Goal: Transaction & Acquisition: Purchase product/service

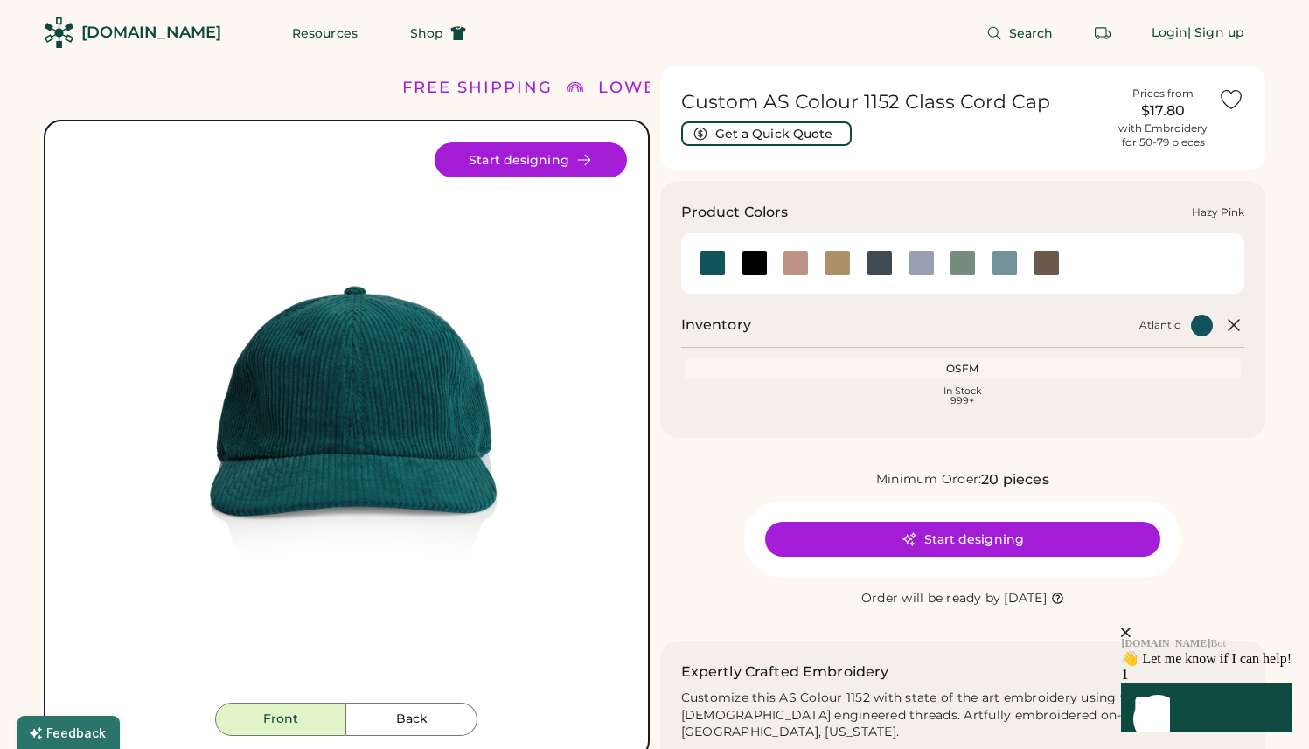
click at [795, 266] on div at bounding box center [795, 263] width 26 height 26
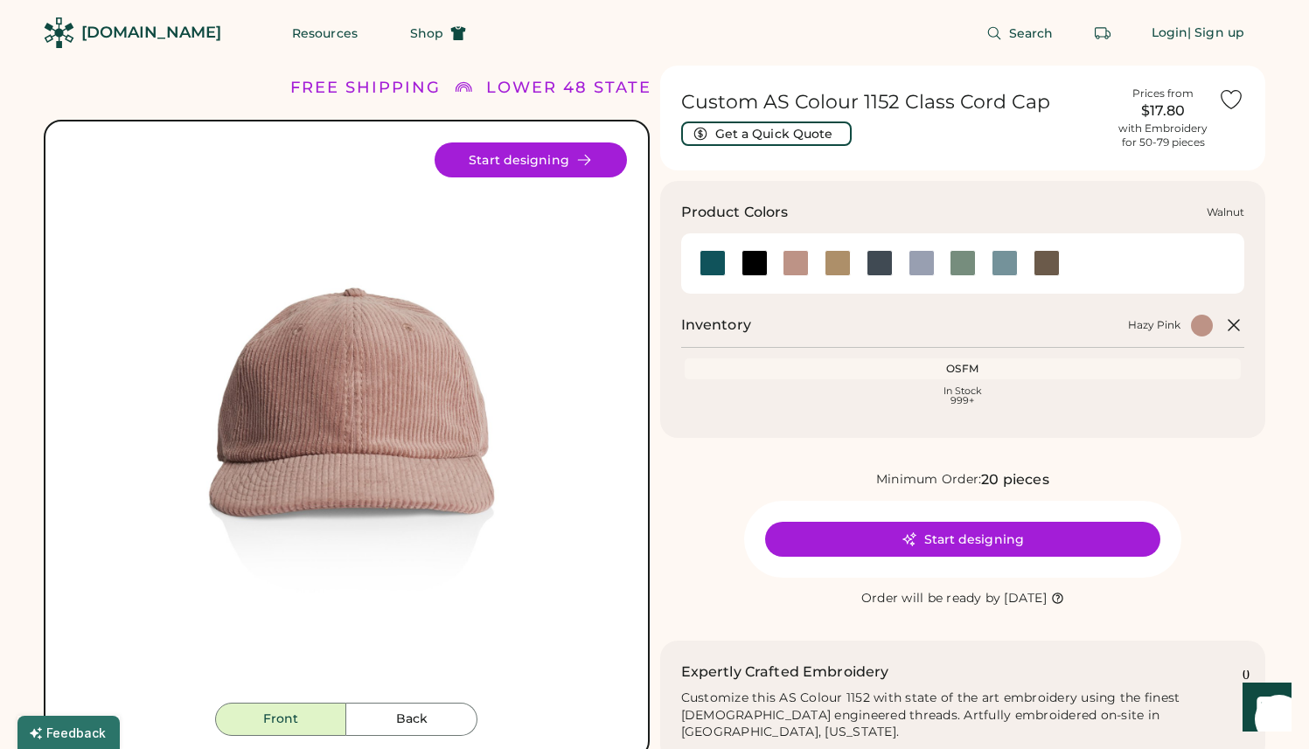
click at [1040, 261] on div at bounding box center [1046, 263] width 26 height 26
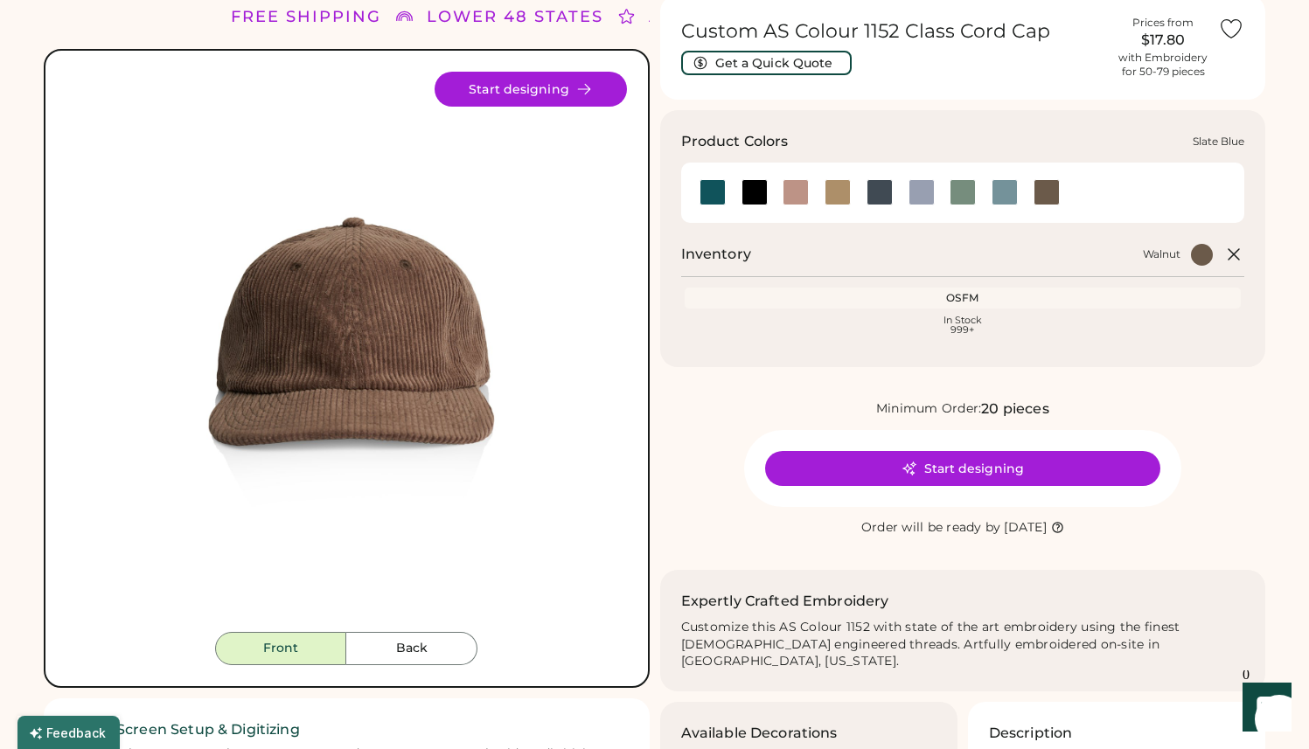
scroll to position [78, 0]
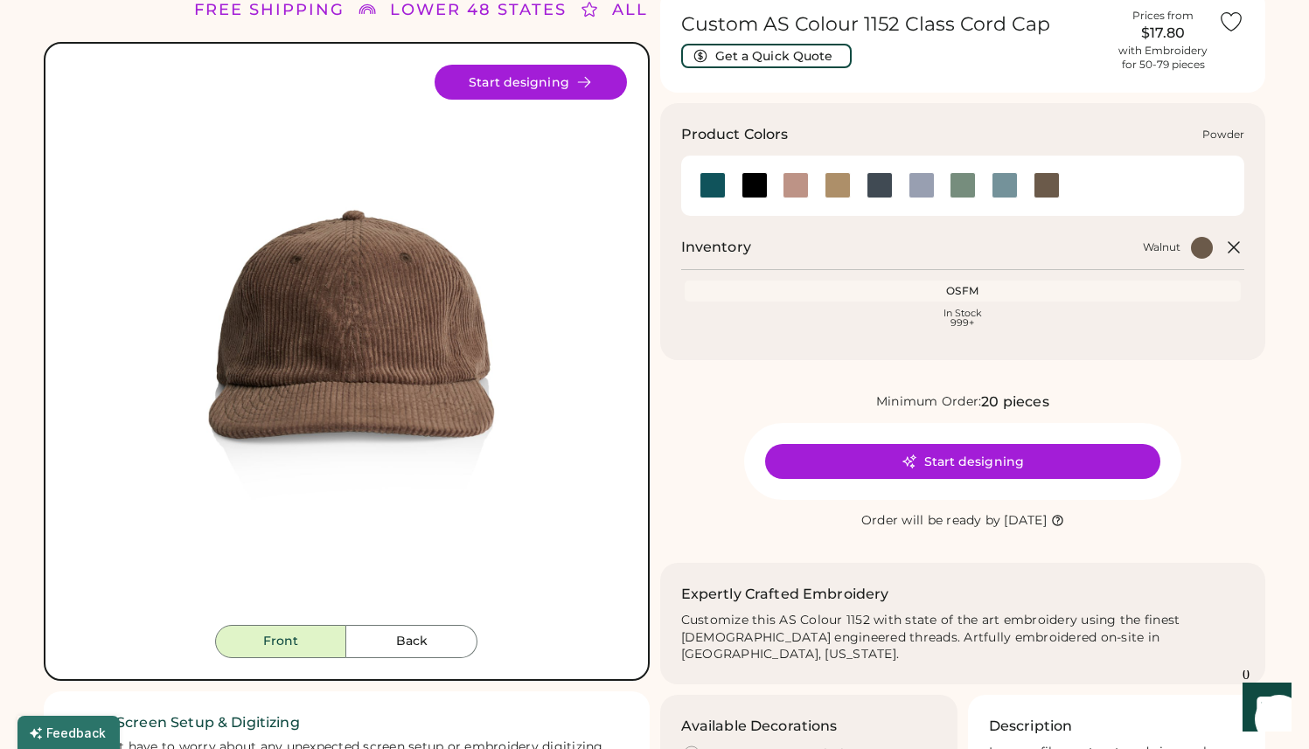
click at [928, 193] on div at bounding box center [921, 185] width 26 height 26
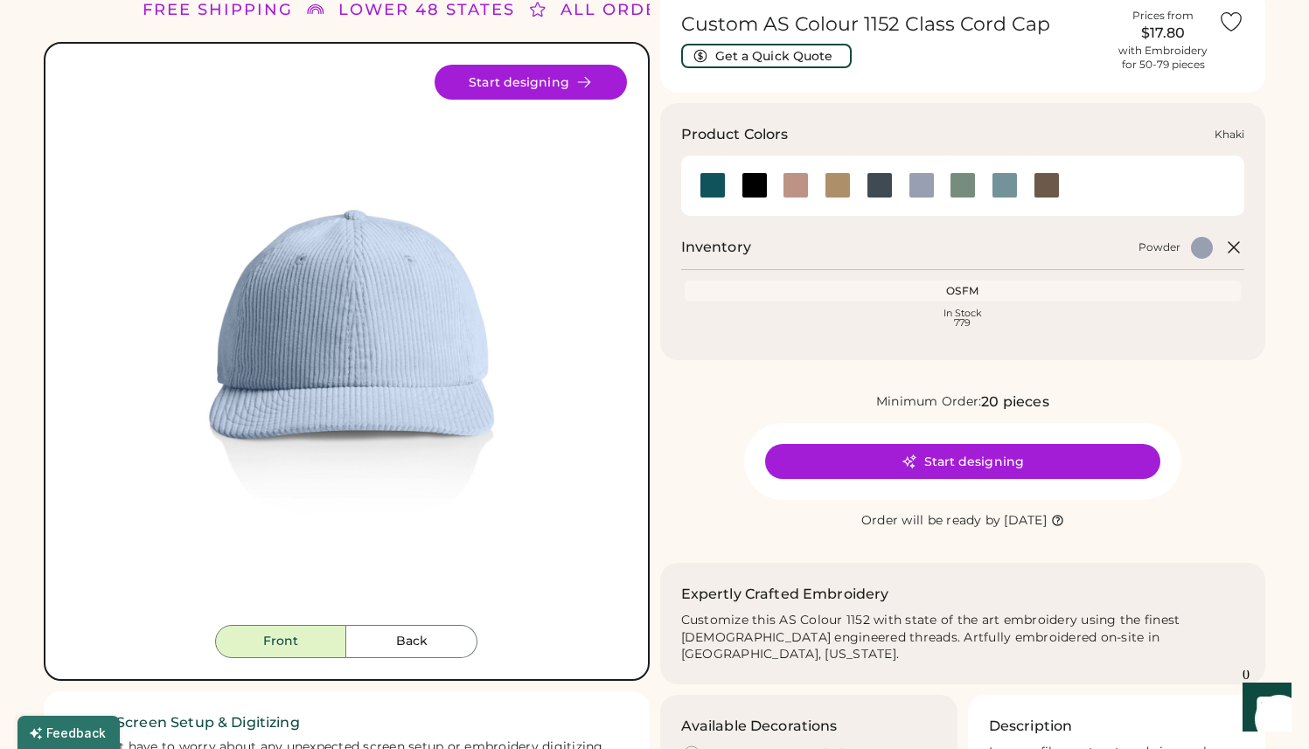
click at [835, 186] on div at bounding box center [837, 185] width 26 height 26
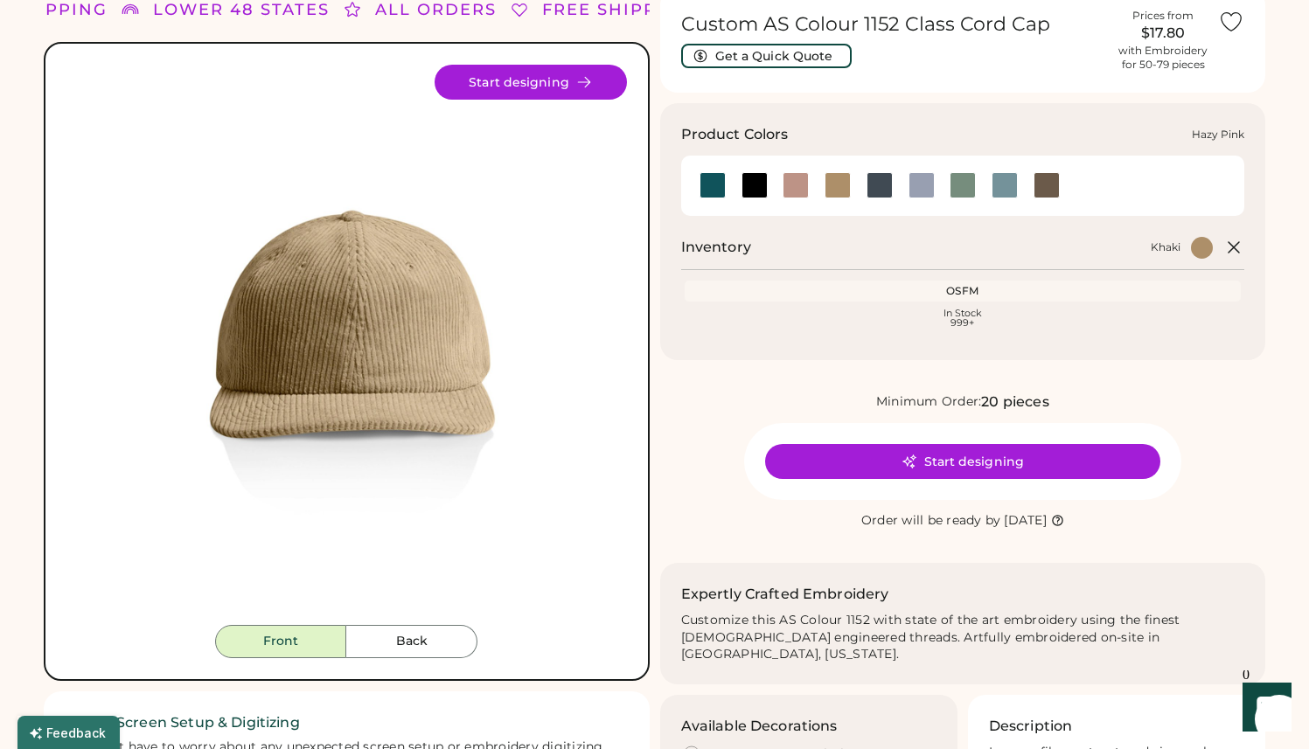
click at [790, 186] on div at bounding box center [795, 185] width 26 height 26
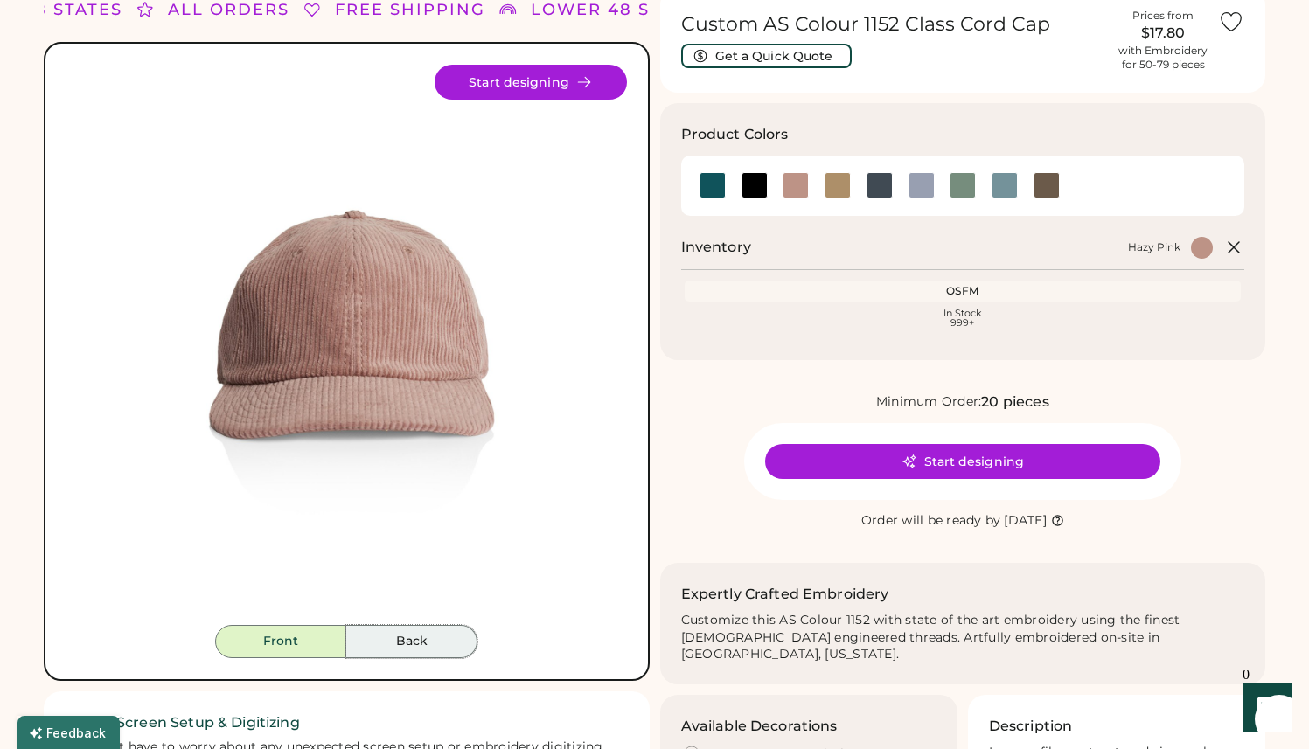
click at [435, 643] on button "Back" at bounding box center [411, 641] width 131 height 33
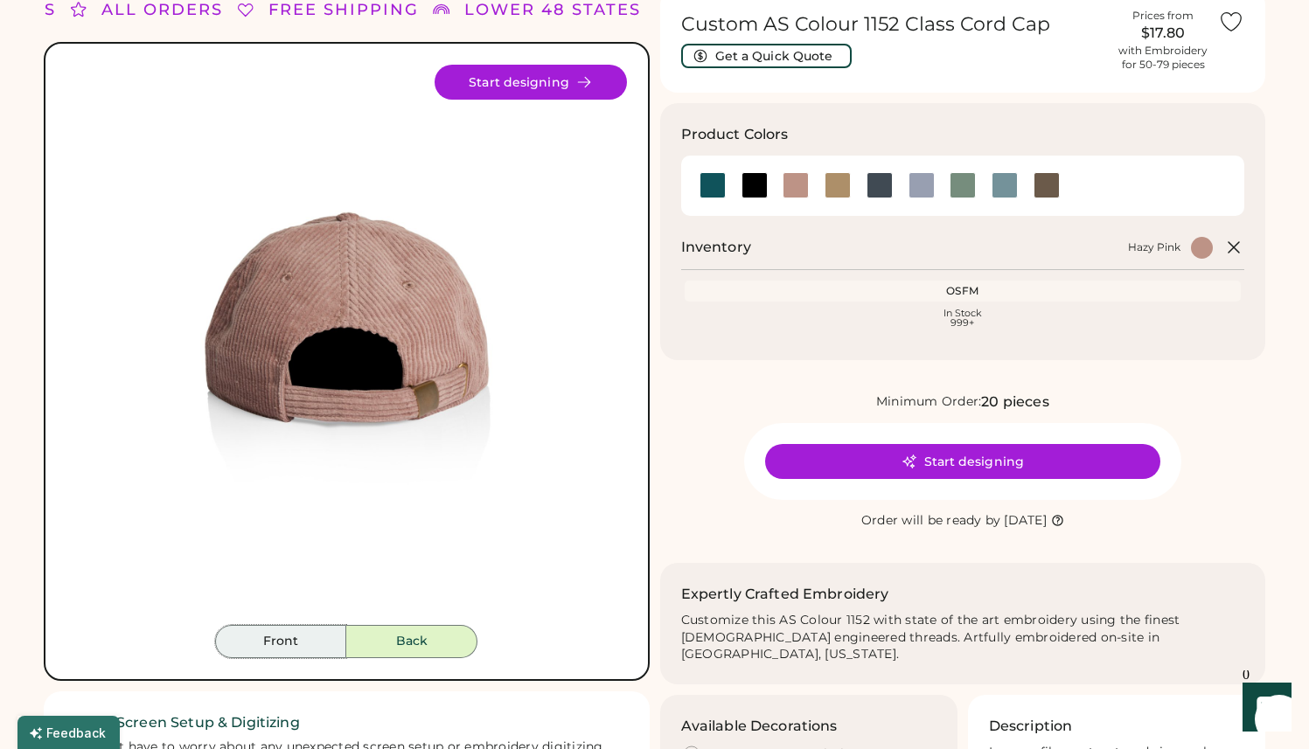
click at [305, 638] on button "Front" at bounding box center [280, 641] width 131 height 33
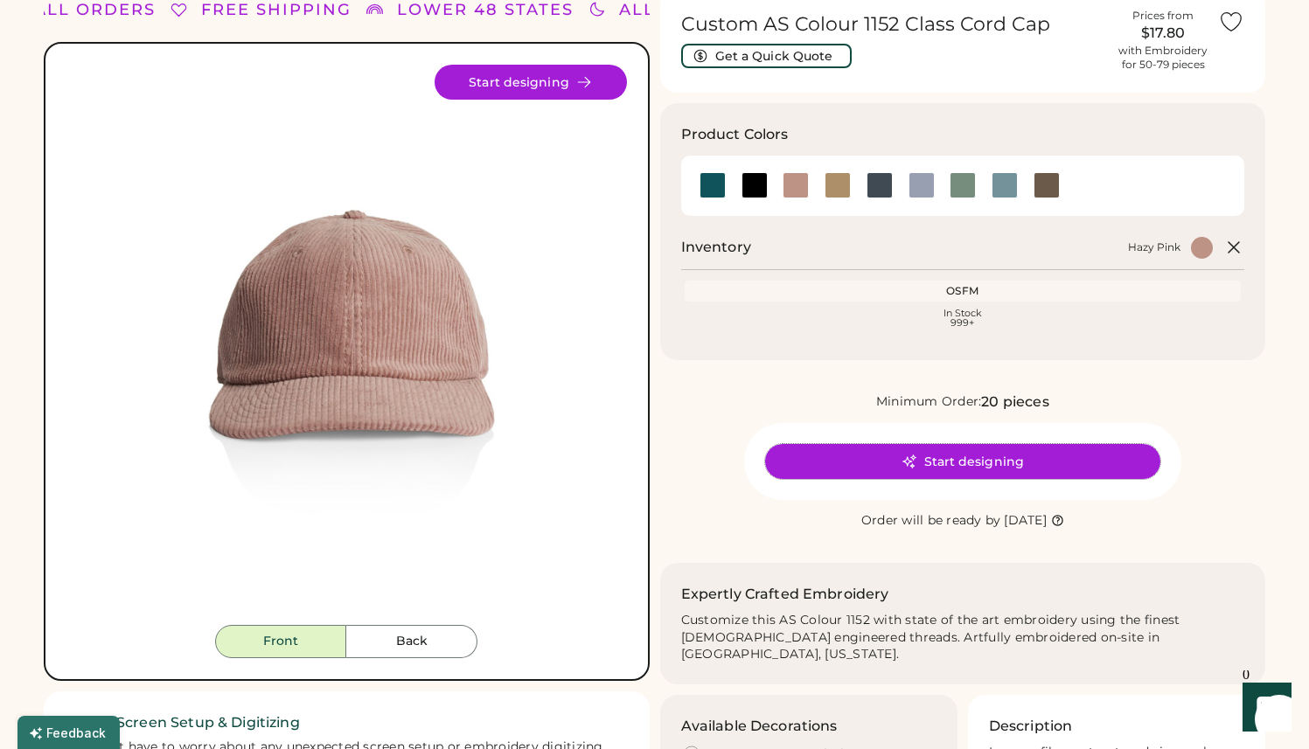
click at [928, 456] on button "Start designing" at bounding box center [962, 461] width 395 height 35
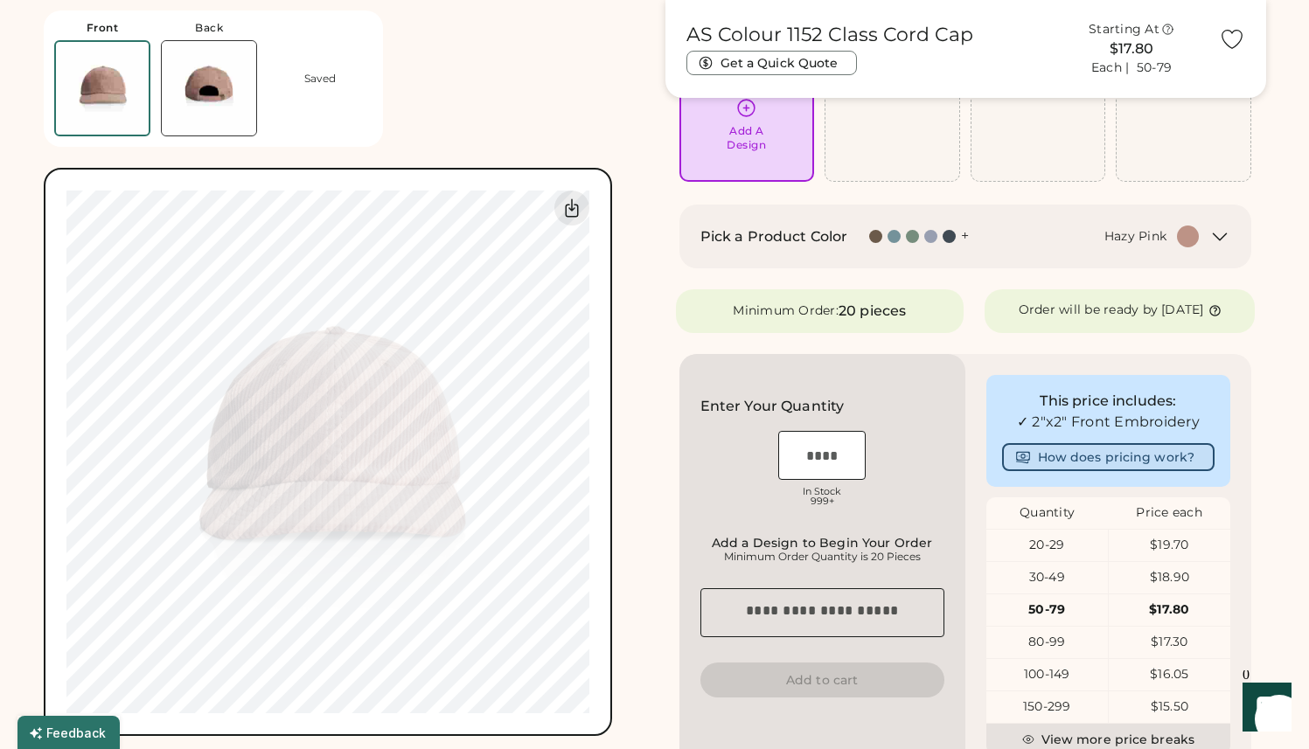
scroll to position [163, 0]
drag, startPoint x: 1068, startPoint y: 546, endPoint x: 1092, endPoint y: 545, distance: 23.6
click at [1092, 545] on div "20-29" at bounding box center [1047, 543] width 122 height 17
click at [1052, 607] on div "50-79" at bounding box center [1047, 608] width 122 height 17
click at [1033, 533] on div "20-29" at bounding box center [1047, 543] width 122 height 31
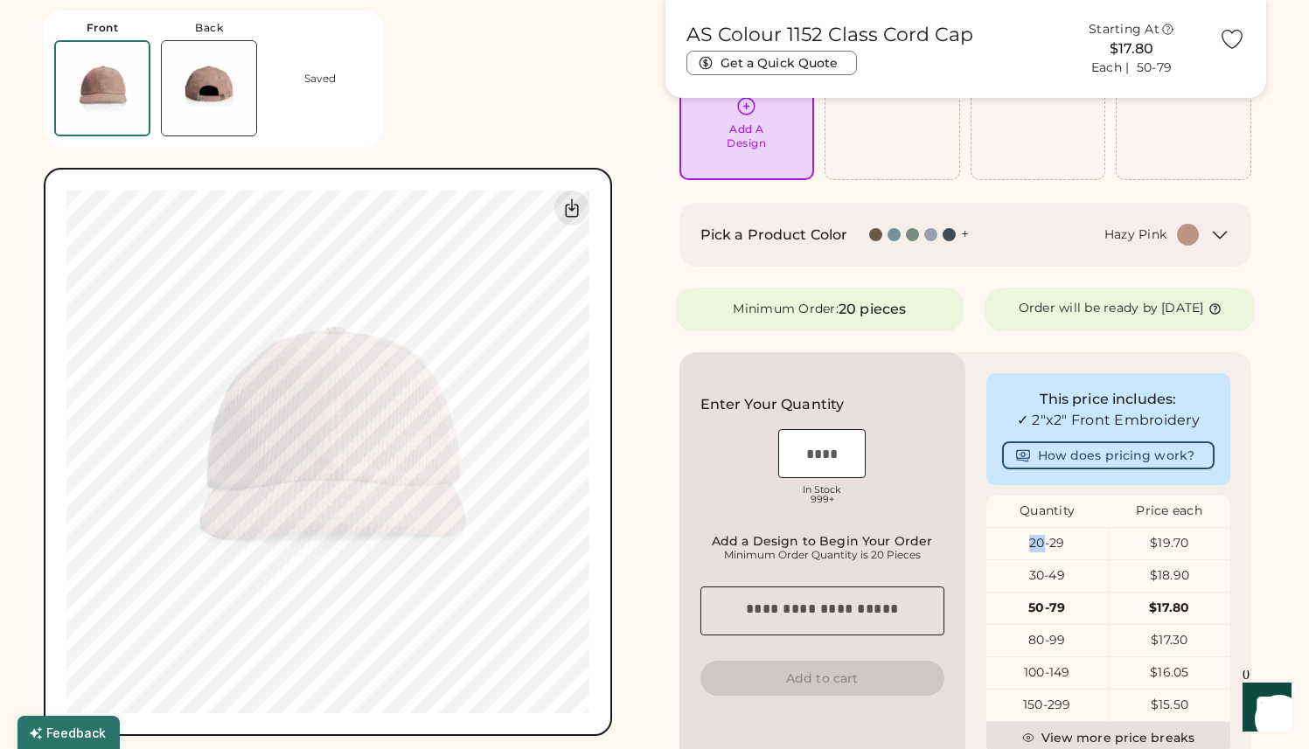
drag, startPoint x: 1031, startPoint y: 540, endPoint x: 1045, endPoint y: 545, distance: 14.7
click at [1045, 545] on div "20-29" at bounding box center [1047, 543] width 122 height 17
drag, startPoint x: 1150, startPoint y: 541, endPoint x: 1188, endPoint y: 545, distance: 37.8
click at [1188, 545] on div "$19.70" at bounding box center [1169, 543] width 122 height 17
drag, startPoint x: 1143, startPoint y: 306, endPoint x: 1228, endPoint y: 306, distance: 84.8
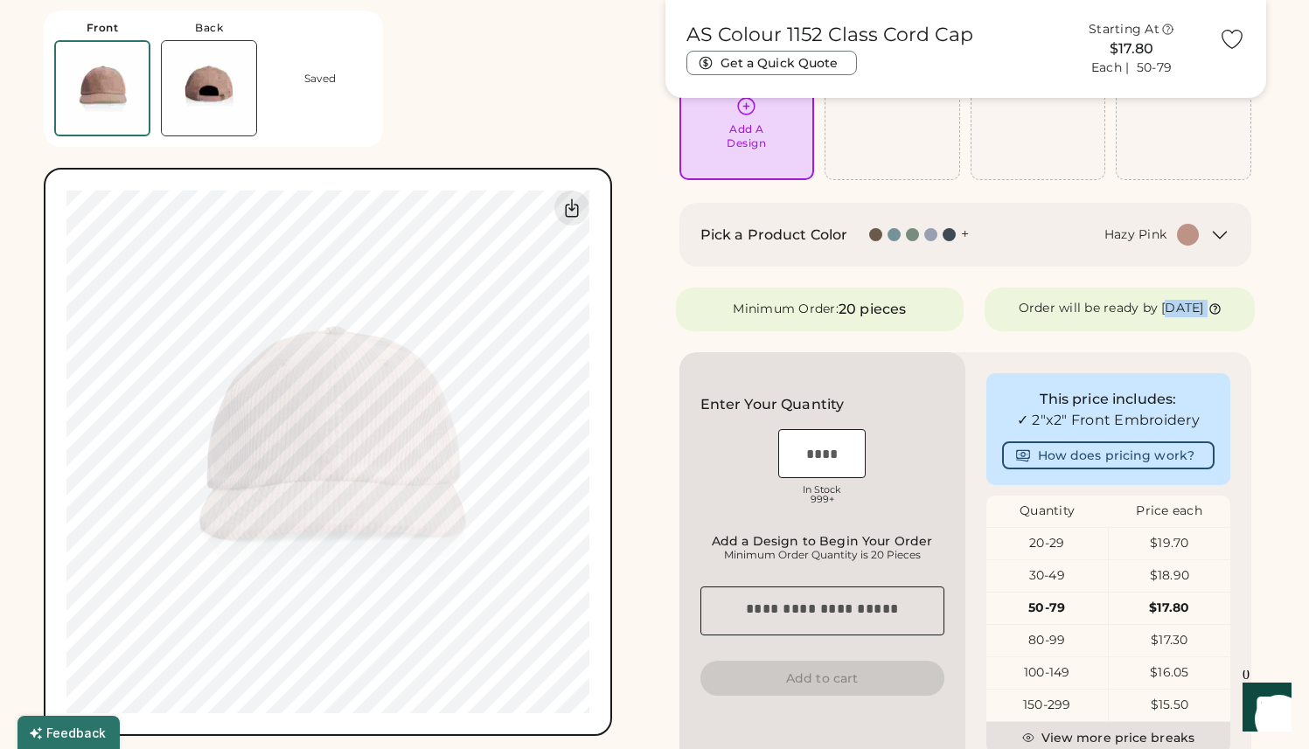
click at [1221, 306] on div "[DATE]" at bounding box center [1191, 308] width 60 height 17
click at [1221, 306] on icon at bounding box center [1214, 308] width 13 height 13
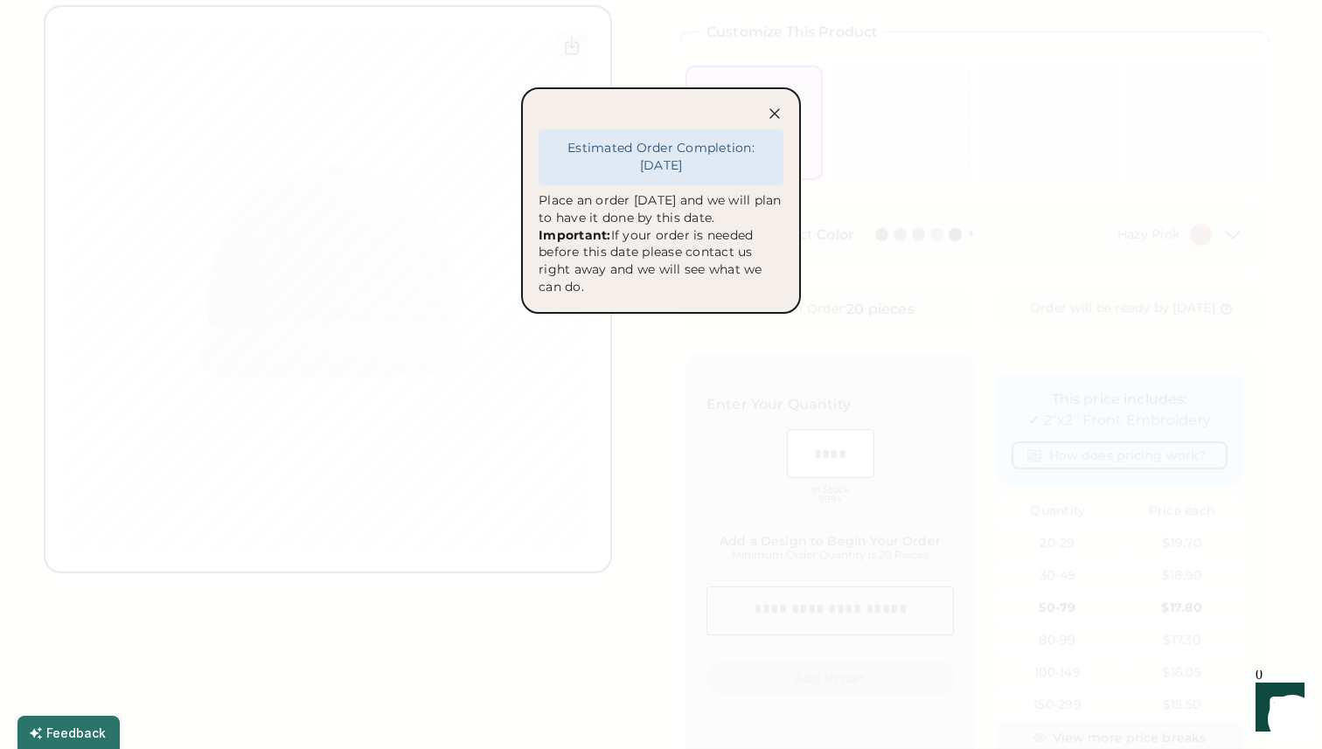
click at [776, 121] on icon at bounding box center [774, 113] width 17 height 17
